Goal: Complete application form

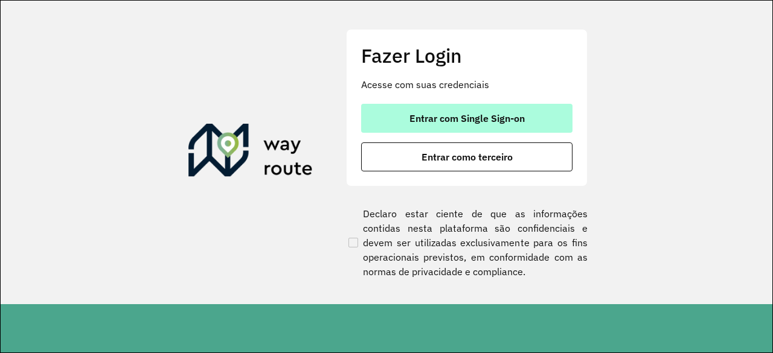
click at [480, 121] on span "Entrar com Single Sign-on" at bounding box center [466, 118] width 115 height 10
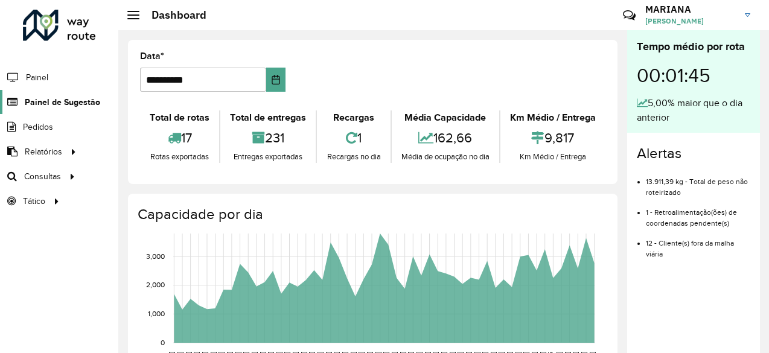
click at [69, 106] on span "Painel de Sugestão" at bounding box center [62, 102] width 75 height 13
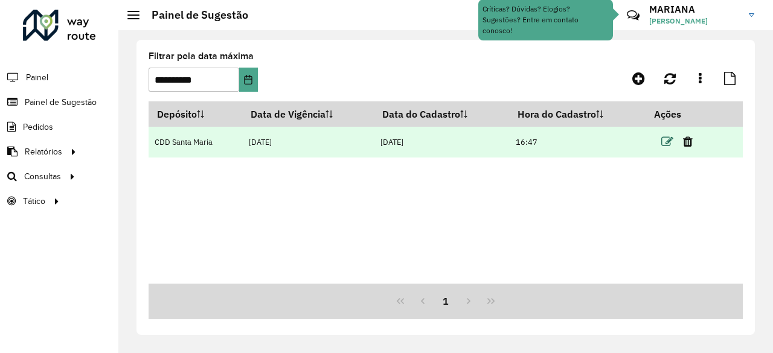
click at [672, 145] on icon at bounding box center [667, 142] width 12 height 12
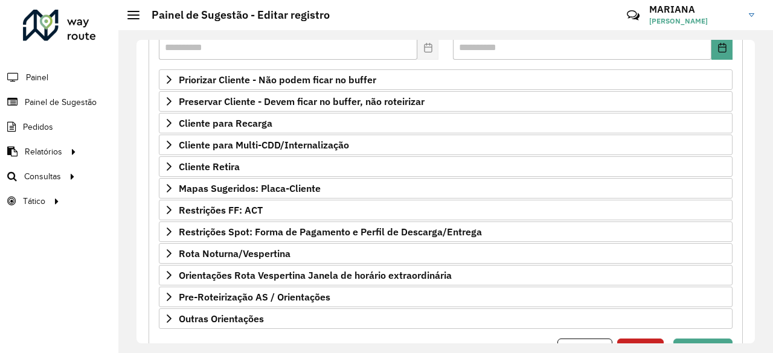
scroll to position [188, 0]
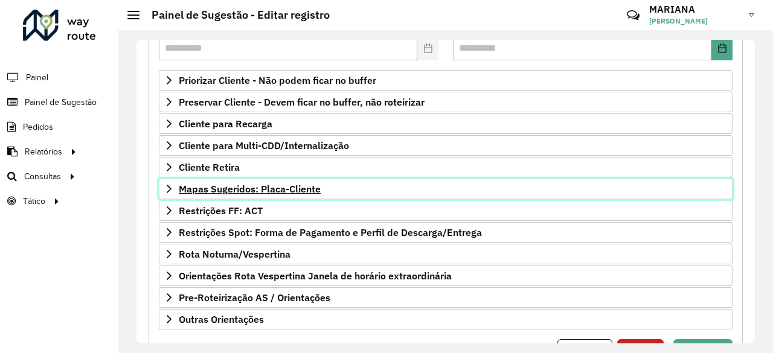
click at [237, 188] on span "Mapas Sugeridos: Placa-Cliente" at bounding box center [250, 189] width 142 height 10
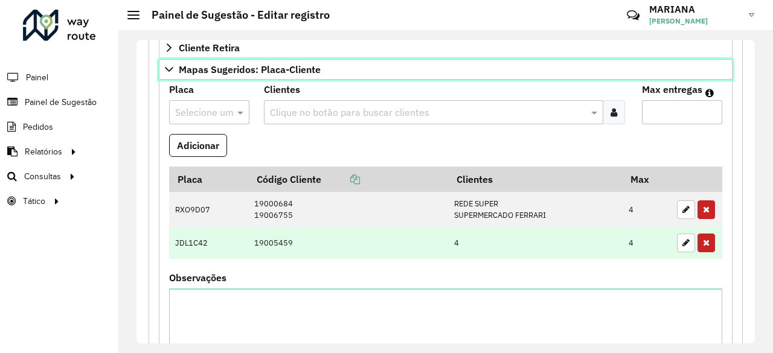
scroll to position [308, 0]
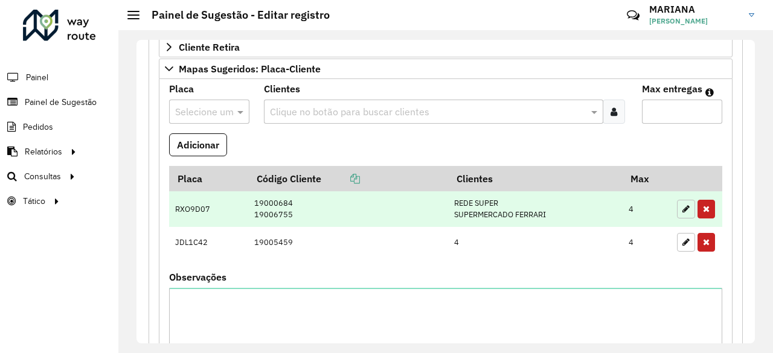
click at [677, 205] on button "button" at bounding box center [686, 209] width 18 height 19
type input "*"
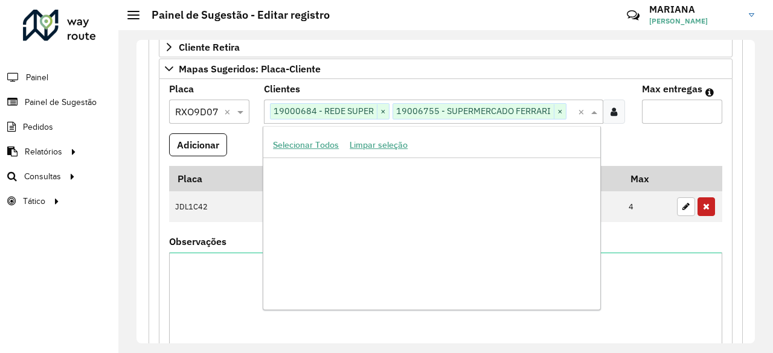
scroll to position [37574, 0]
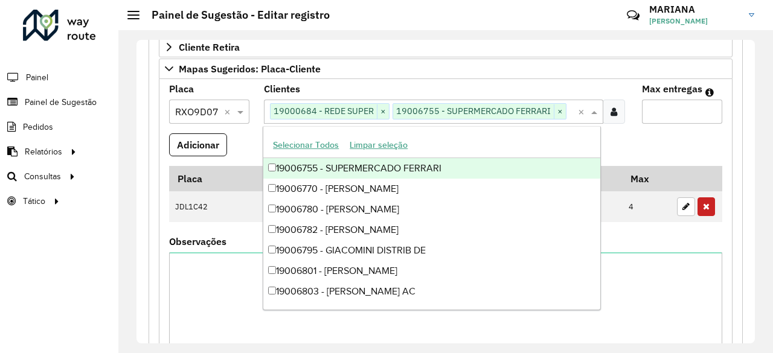
click at [566, 105] on input "text" at bounding box center [572, 112] width 12 height 14
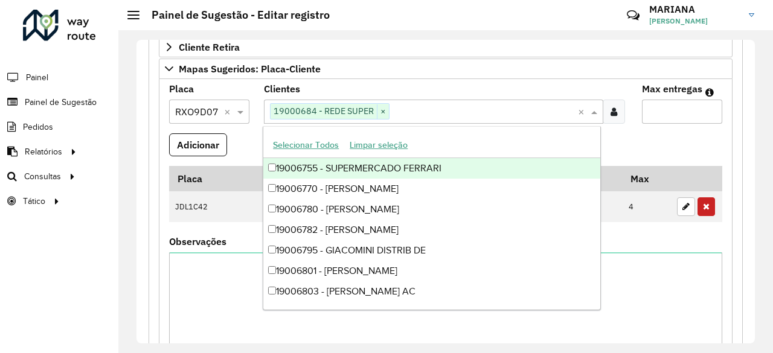
paste input "****"
type input "****"
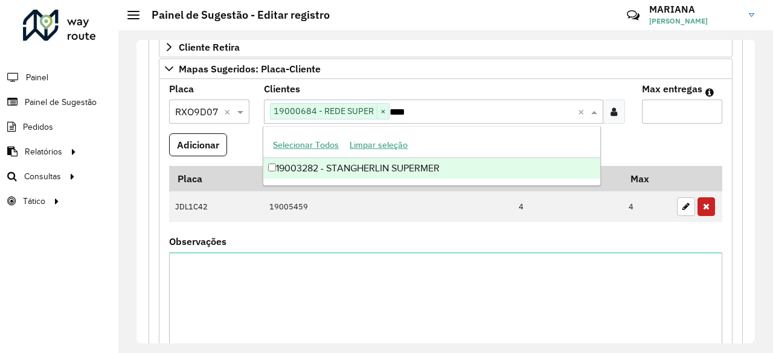
scroll to position [0, 0]
click at [396, 174] on div "19003282 - STANGHERLIN SUPERMER" at bounding box center [431, 168] width 337 height 21
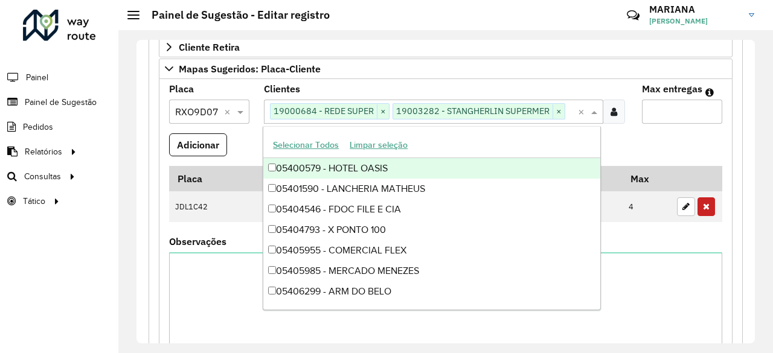
click at [545, 88] on div "Clientes Clique no botão para buscar clientes 19000684 - REDE SUPER × 19003282 …" at bounding box center [446, 103] width 364 height 39
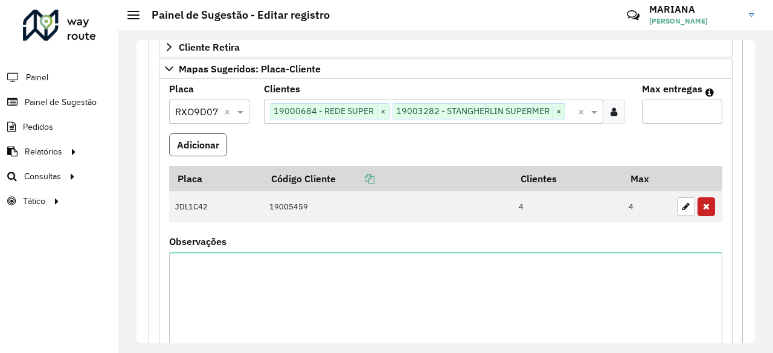
click at [202, 138] on button "Adicionar" at bounding box center [198, 144] width 58 height 23
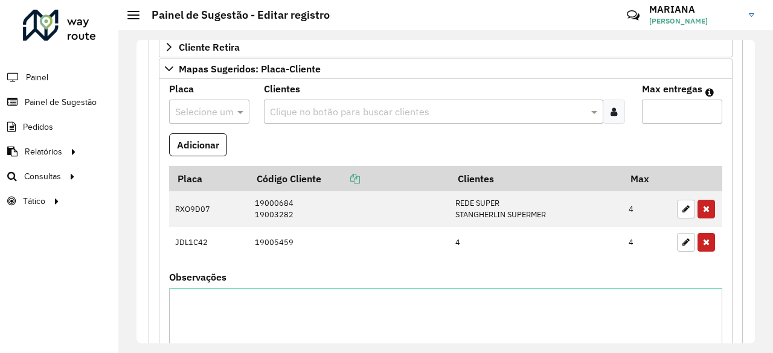
click at [282, 134] on formly-field "Adicionar" at bounding box center [445, 149] width 567 height 33
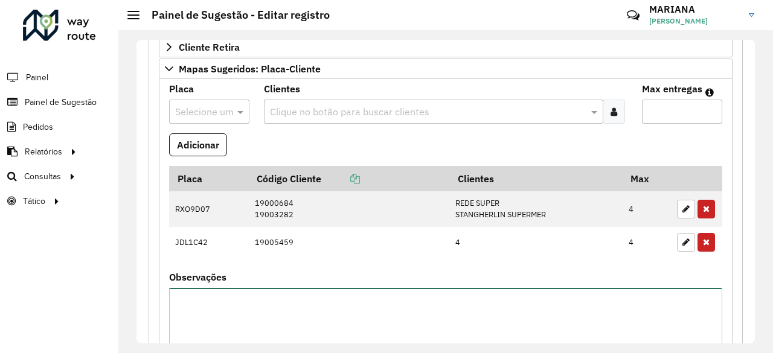
click at [249, 300] on textarea "Observações" at bounding box center [445, 339] width 553 height 102
type textarea "*"
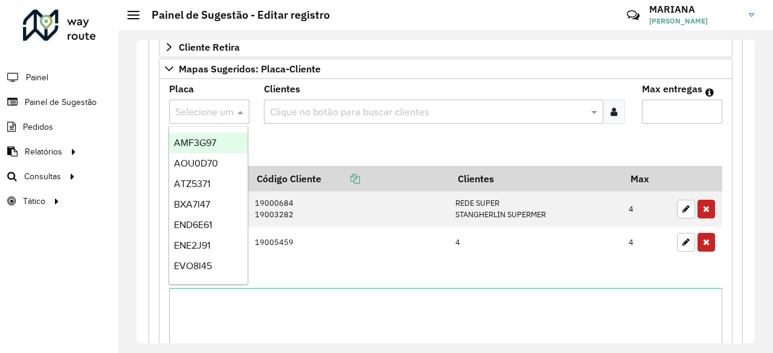
click at [211, 107] on input "text" at bounding box center [197, 112] width 44 height 14
type input "**"
click at [219, 148] on div "REC0001" at bounding box center [208, 143] width 78 height 21
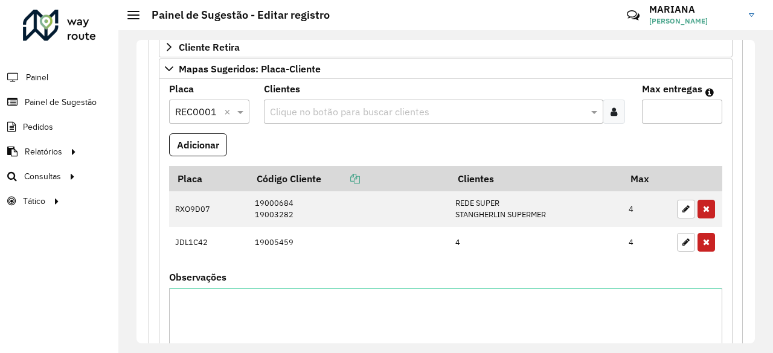
click at [295, 109] on input "text" at bounding box center [428, 112] width 322 height 14
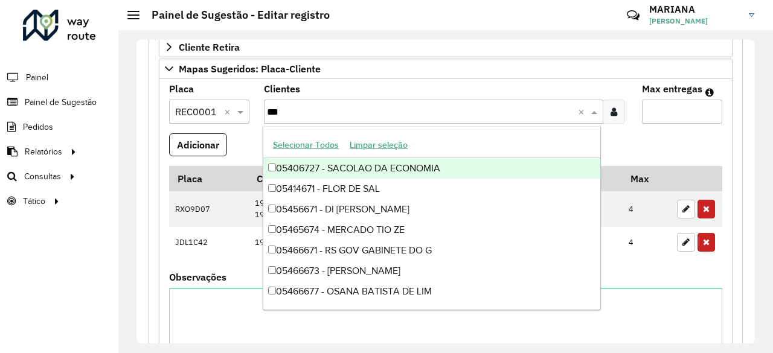
type input "****"
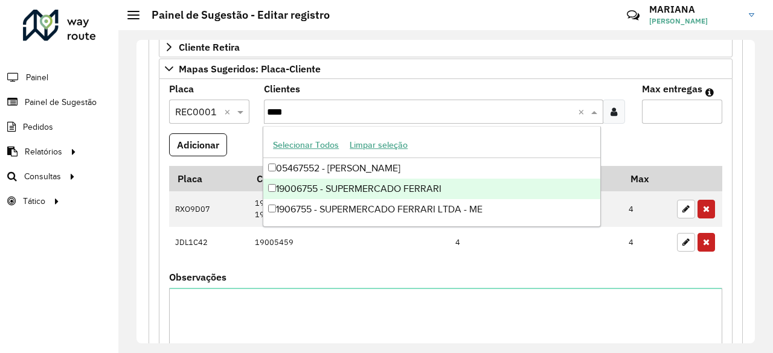
click at [362, 181] on div "19006755 - SUPERMERCADO FERRARI" at bounding box center [431, 189] width 337 height 21
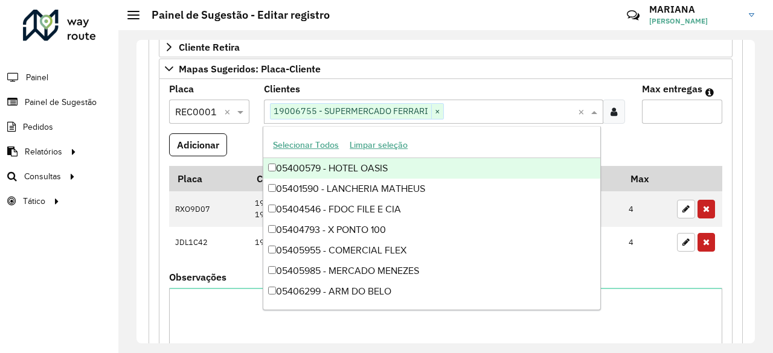
click at [675, 115] on input "Max entregas" at bounding box center [682, 112] width 80 height 24
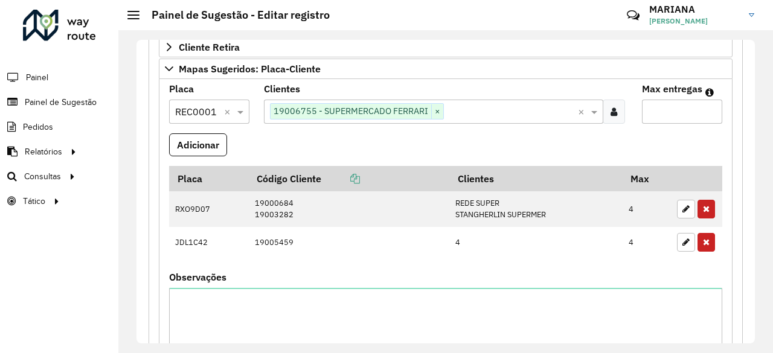
type input "*"
click at [646, 134] on formly-field "Adicionar" at bounding box center [445, 149] width 567 height 33
click at [200, 144] on button "Adicionar" at bounding box center [198, 144] width 58 height 23
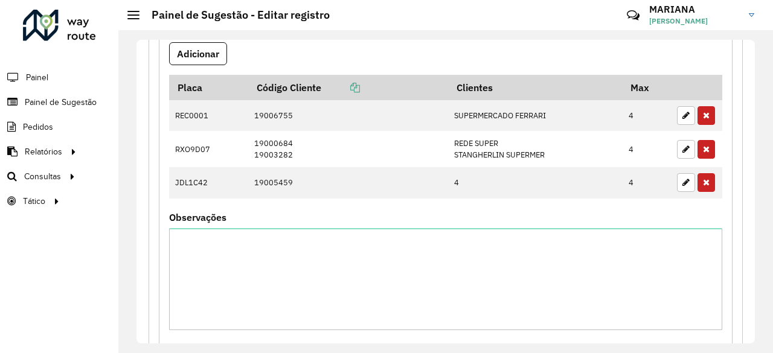
scroll to position [398, 0]
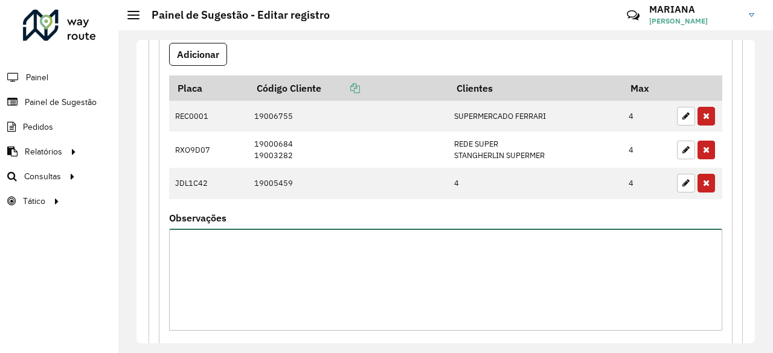
click at [512, 248] on textarea "Observações" at bounding box center [445, 280] width 553 height 102
click at [263, 237] on textarea "**********" at bounding box center [445, 280] width 553 height 102
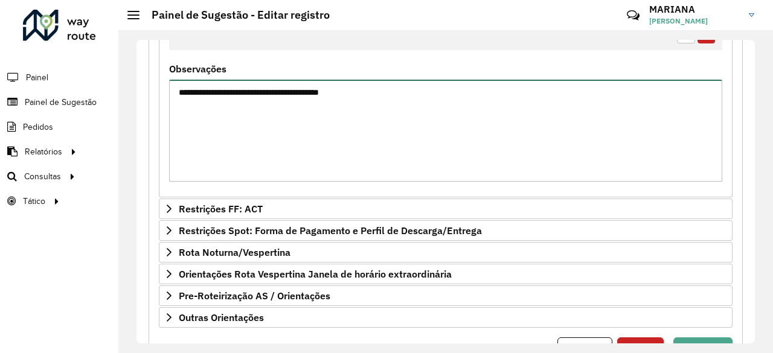
scroll to position [598, 0]
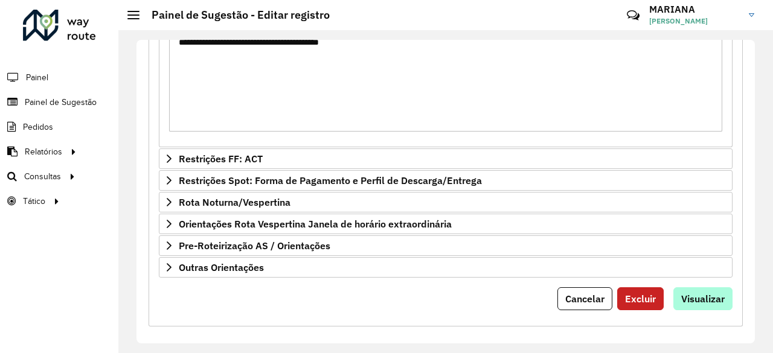
type textarea "**********"
click at [706, 293] on span "Visualizar" at bounding box center [702, 299] width 43 height 12
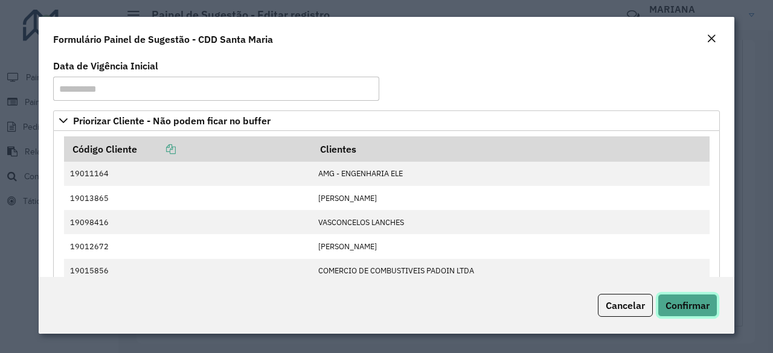
click at [692, 295] on button "Confirmar" at bounding box center [687, 305] width 60 height 23
